Goal: Navigation & Orientation: Find specific page/section

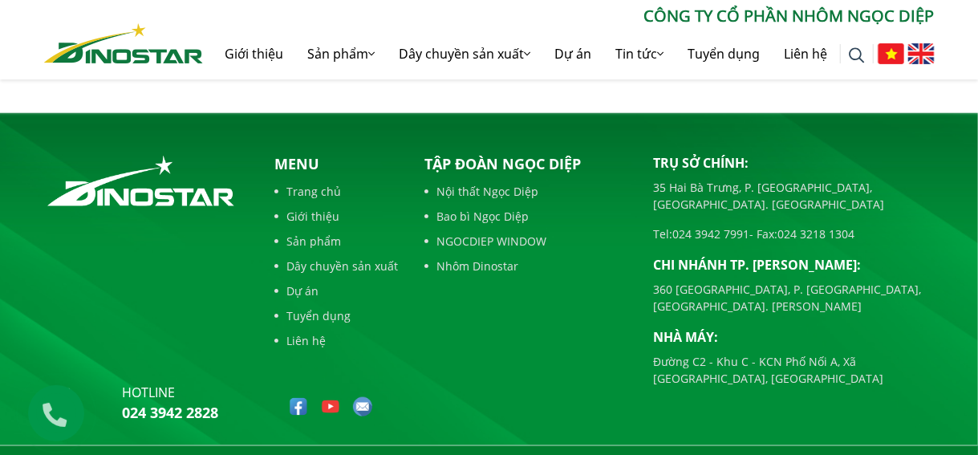
scroll to position [3724, 0]
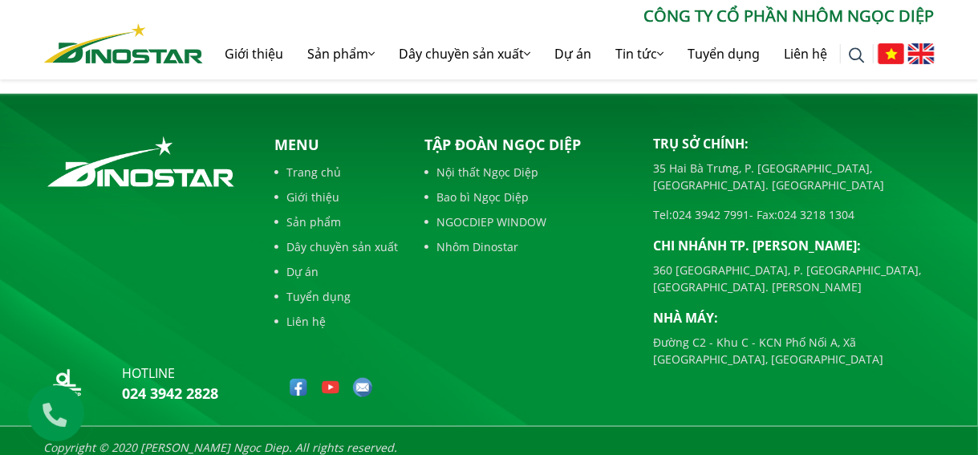
click at [307, 263] on link "Dự án" at bounding box center [337, 271] width 124 height 17
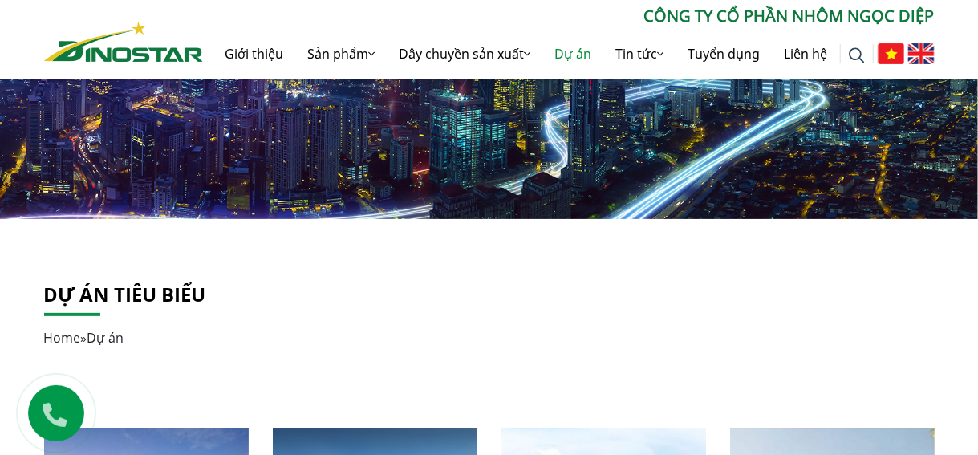
scroll to position [69, 0]
